Goal: Find contact information: Obtain details needed to contact an individual or organization

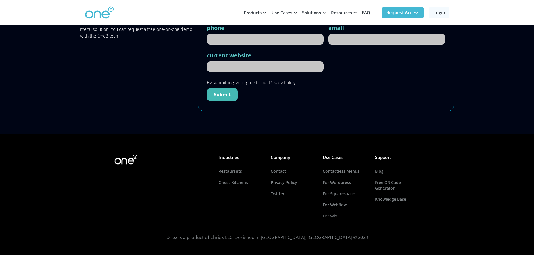
scroll to position [2588, 0]
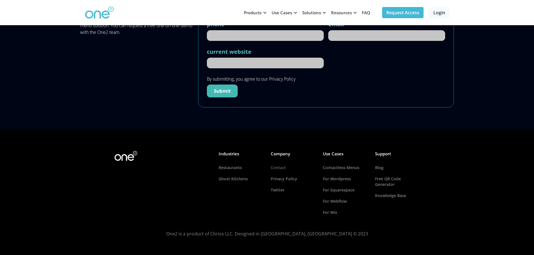
click at [279, 167] on link "Contact" at bounding box center [293, 167] width 45 height 11
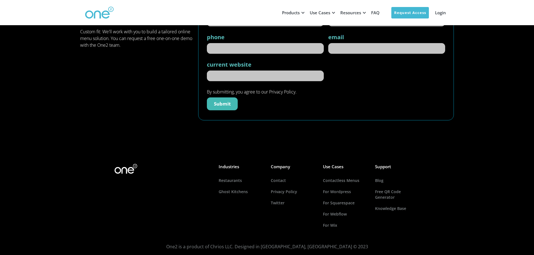
scroll to position [63, 0]
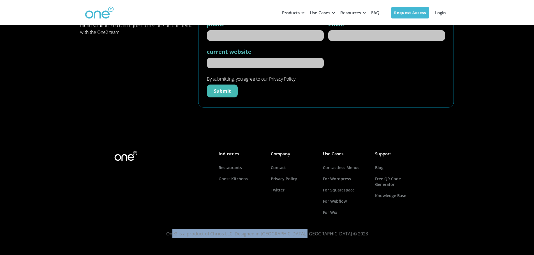
drag, startPoint x: 336, startPoint y: 233, endPoint x: 204, endPoint y: 246, distance: 132.6
click at [205, 248] on footer "Industries Restaurants Ghost Kitchens Company Contact Privacy Policy Twitter Us…" at bounding box center [267, 192] width 534 height 125
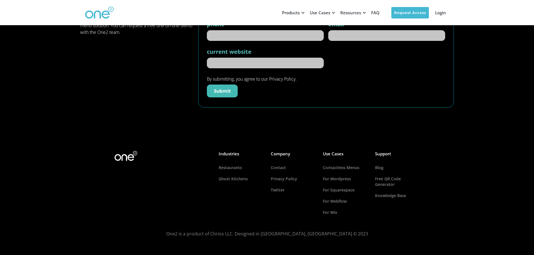
click at [215, 207] on div "Industries Restaurants Ghost Kitchens Company Contact Privacy Policy Twitter Us…" at bounding box center [267, 185] width 308 height 76
click at [438, 159] on footer "Industries Restaurants Ghost Kitchens Company Contact Privacy Policy Twitter Us…" at bounding box center [267, 192] width 534 height 125
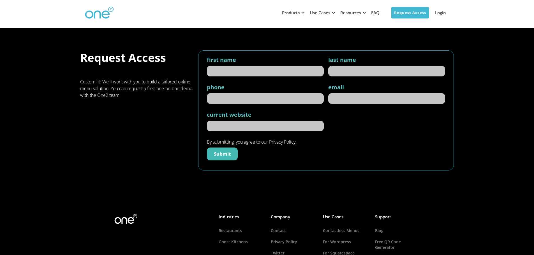
drag, startPoint x: 412, startPoint y: 173, endPoint x: 412, endPoint y: 176, distance: 3.6
click at [413, 174] on div "Request Access Custom fit: We'll work with you to build a tailored online menu …" at bounding box center [267, 110] width 534 height 165
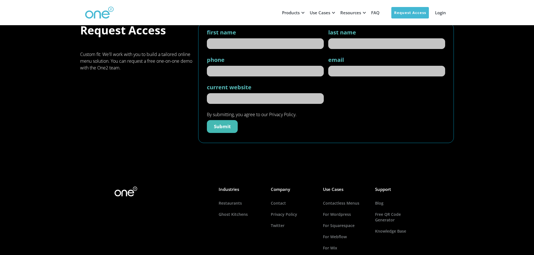
scroll to position [63, 0]
